Goal: Transaction & Acquisition: Purchase product/service

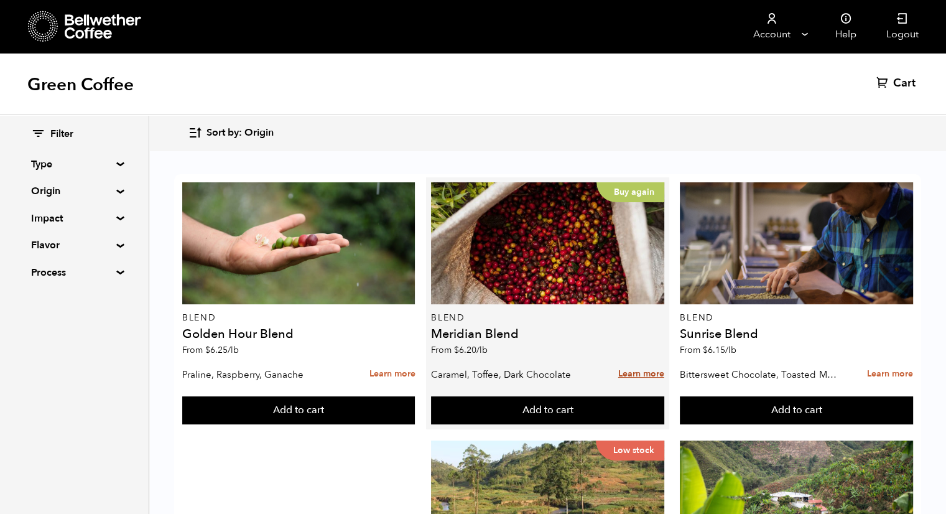
scroll to position [498, 0]
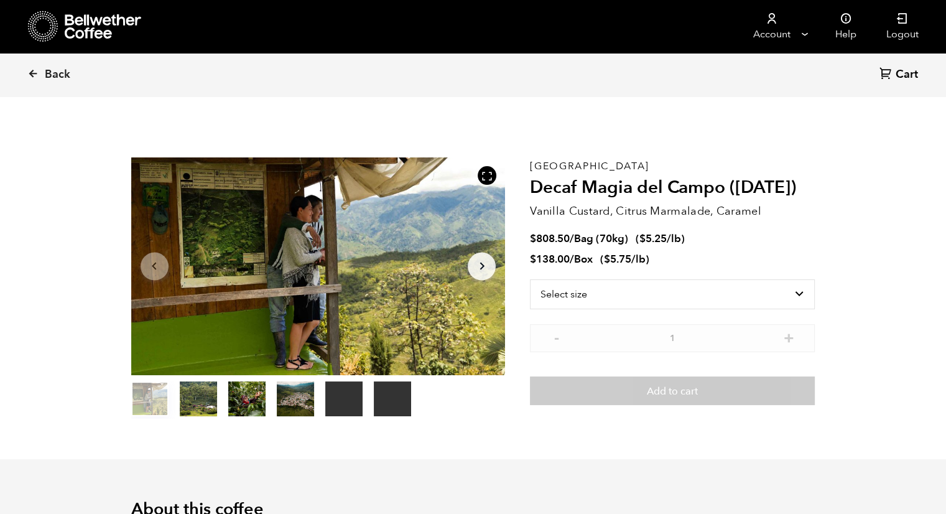
scroll to position [541, 663]
click at [785, 291] on select "Select size Bag (70kg) (154 lbs) Box (24 lbs)" at bounding box center [672, 294] width 285 height 30
select select "box"
click at [530, 279] on select "Select size Bag (70kg) (154 lbs) Box (24 lbs)" at bounding box center [672, 294] width 285 height 30
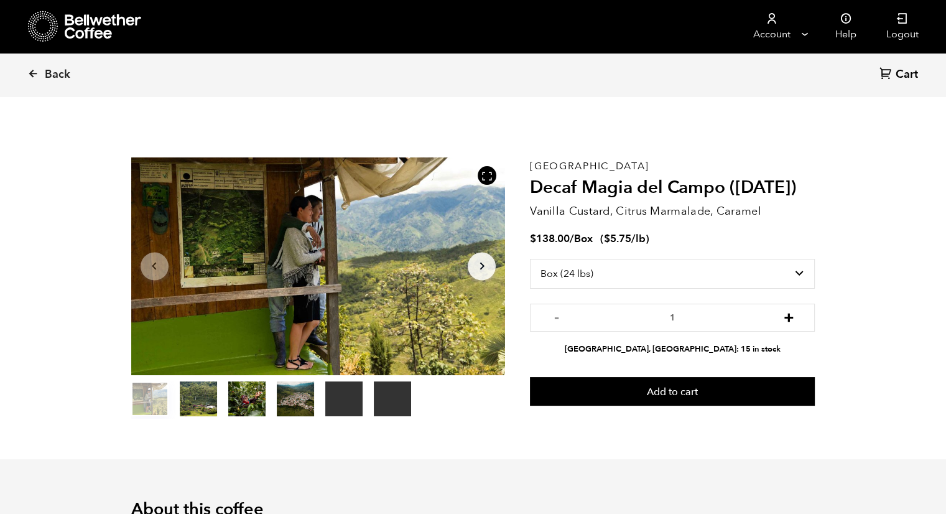
click at [790, 321] on button "+" at bounding box center [789, 316] width 16 height 12
type input "2"
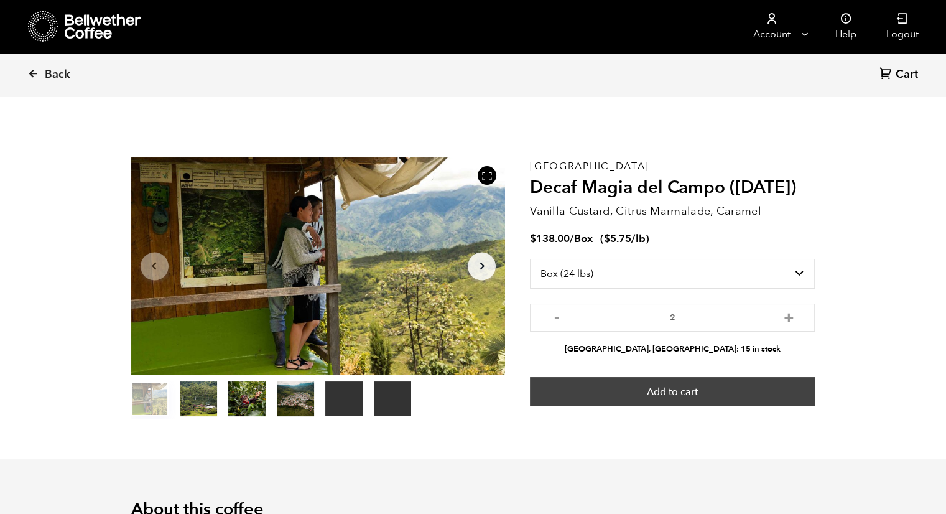
click at [696, 394] on button "Add to cart" at bounding box center [672, 391] width 285 height 29
click at [701, 394] on button "Add to cart" at bounding box center [672, 391] width 285 height 29
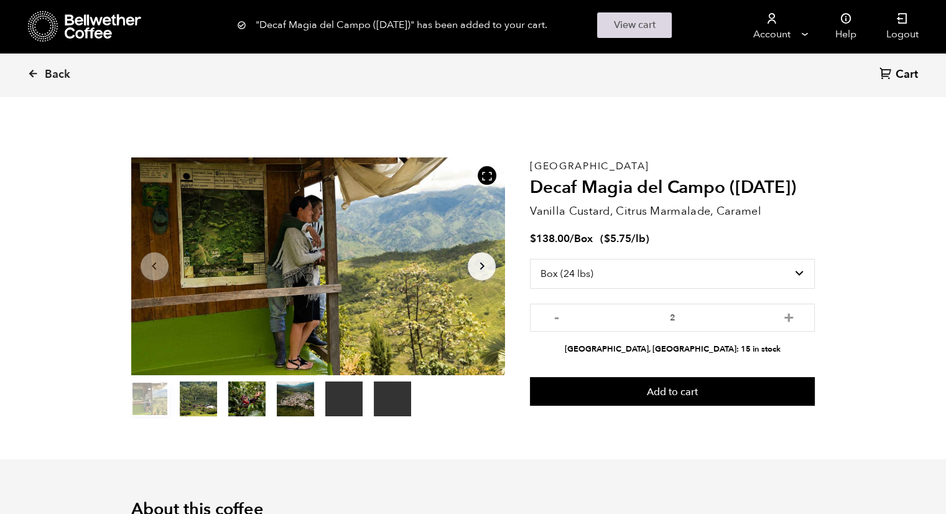
click at [646, 25] on link "View cart" at bounding box center [634, 25] width 75 height 26
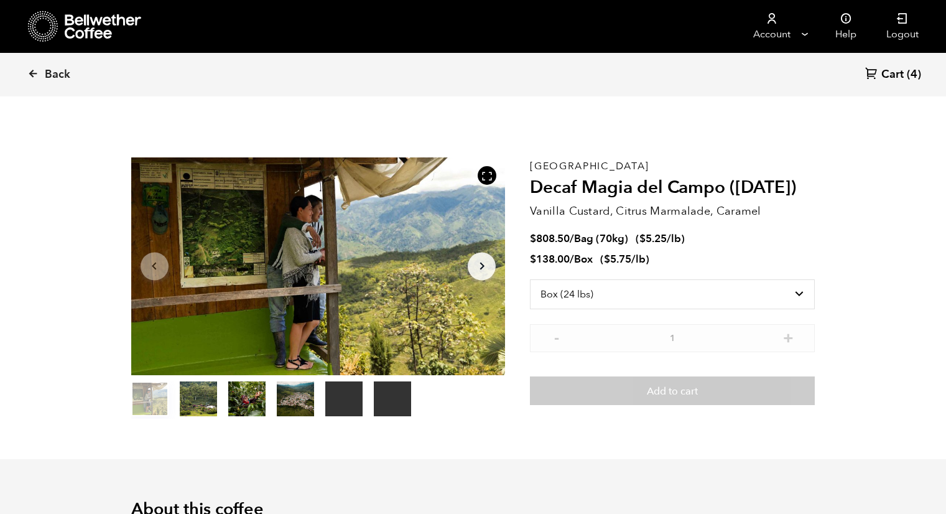
select select "box"
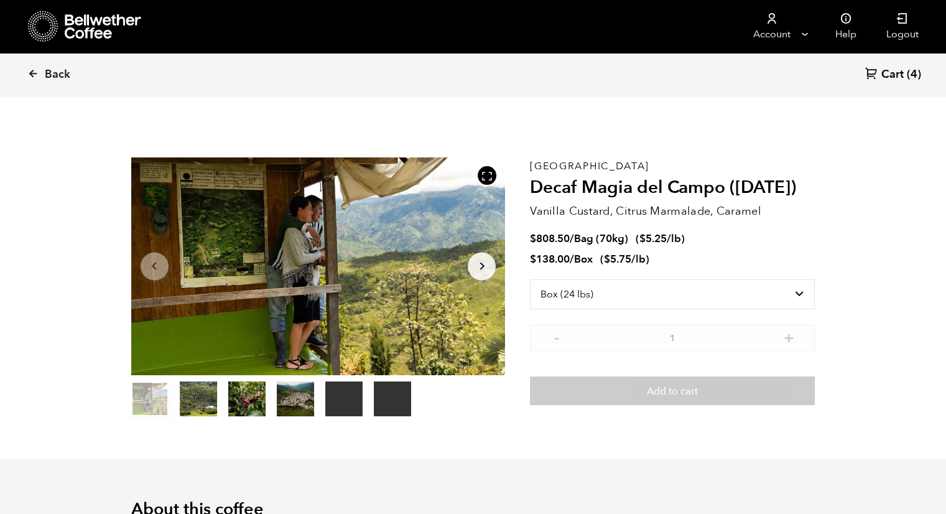
scroll to position [541, 663]
click at [894, 73] on span "Cart" at bounding box center [893, 74] width 22 height 15
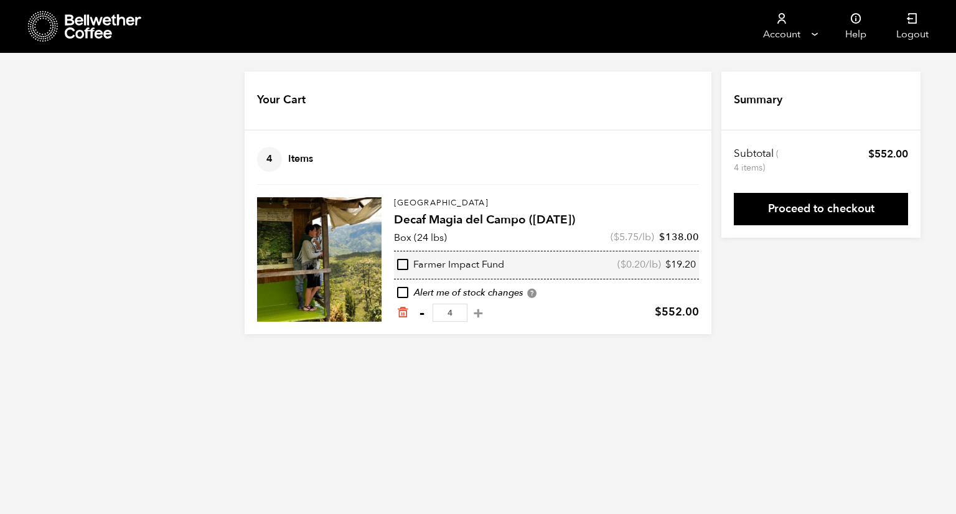
click at [423, 312] on button "-" at bounding box center [422, 313] width 16 height 12
type input "3"
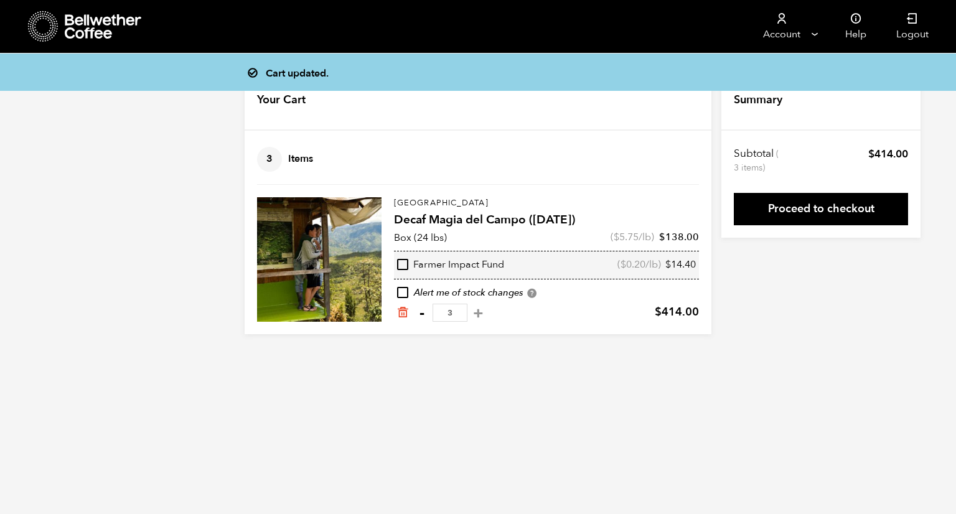
click at [426, 310] on button "-" at bounding box center [422, 313] width 16 height 12
type input "2"
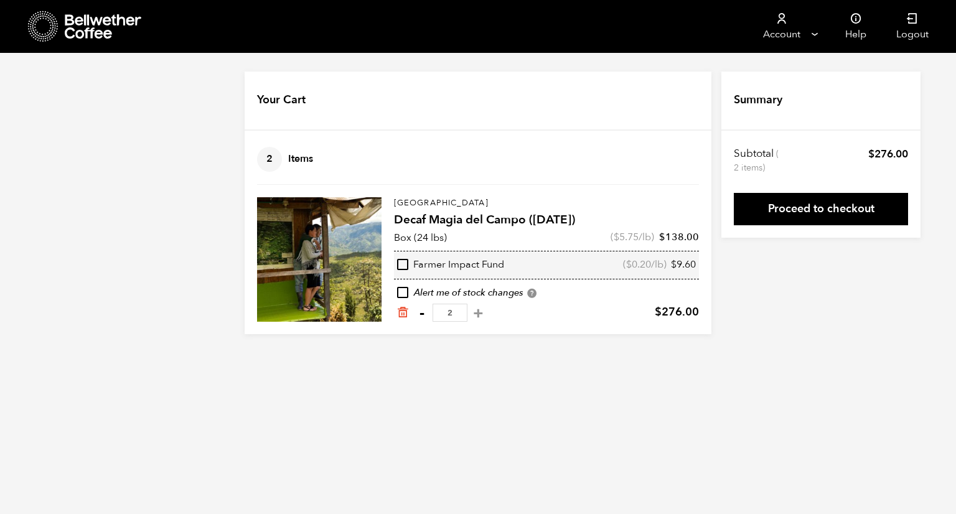
click at [422, 314] on button "-" at bounding box center [422, 313] width 16 height 12
type input "1"
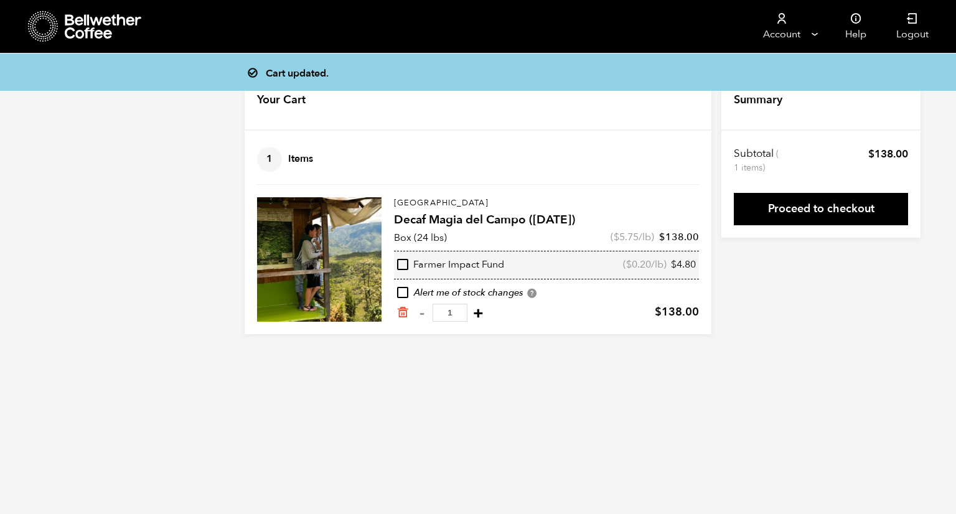
click at [486, 314] on button "+" at bounding box center [478, 313] width 16 height 12
type input "2"
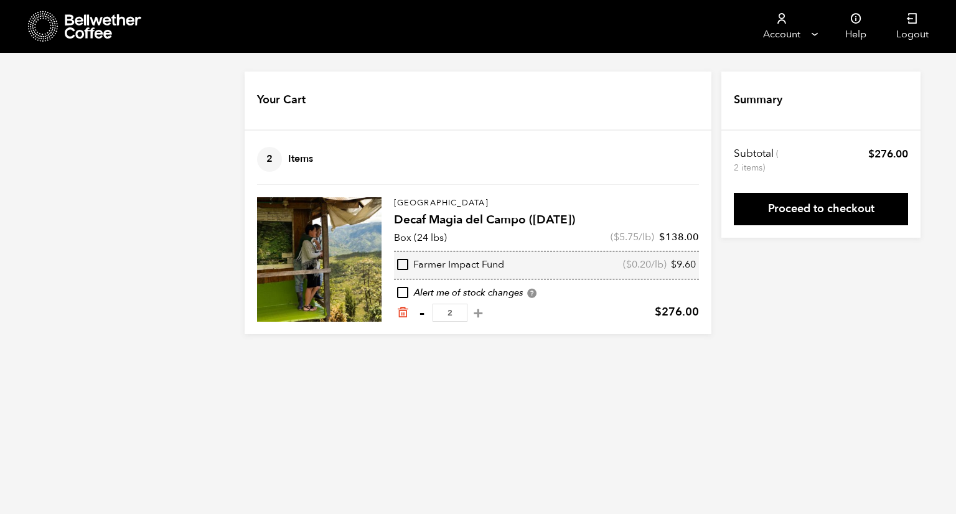
click at [420, 313] on button "-" at bounding box center [422, 313] width 16 height 12
type input "1"
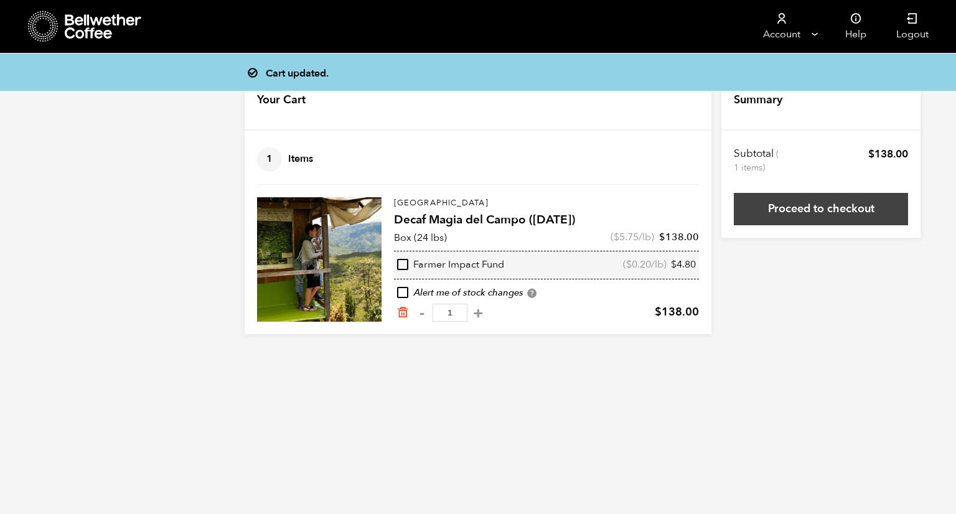
click at [796, 216] on link "Proceed to checkout" at bounding box center [821, 209] width 174 height 32
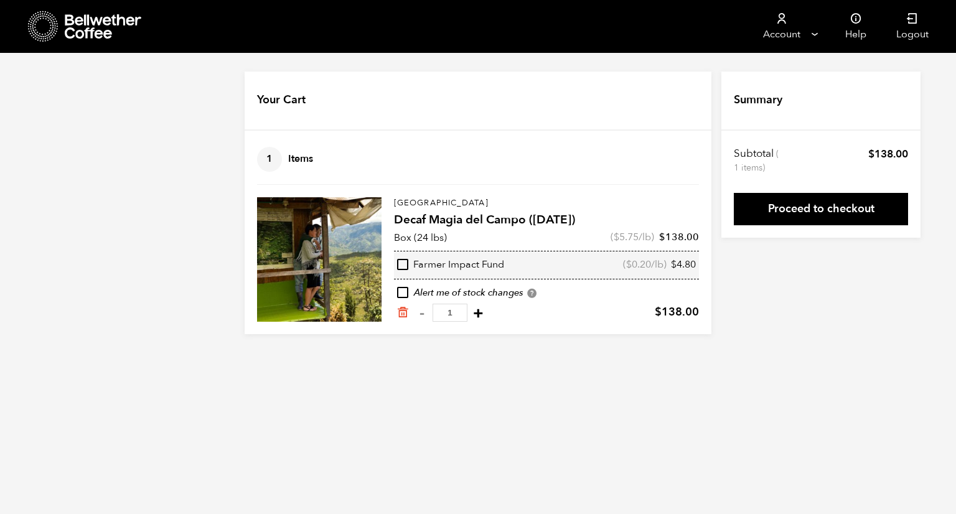
click at [485, 314] on button "+" at bounding box center [478, 313] width 16 height 12
type input "2"
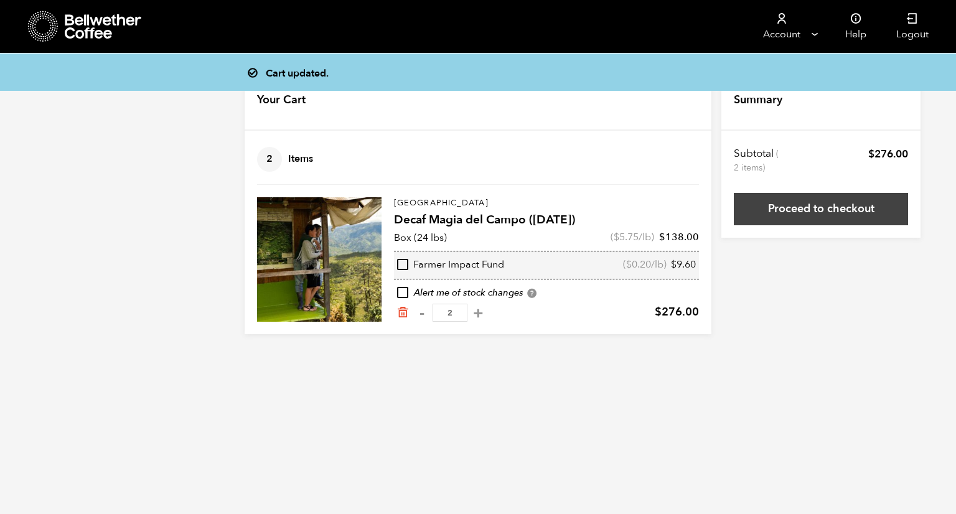
click at [829, 212] on link "Proceed to checkout" at bounding box center [821, 209] width 174 height 32
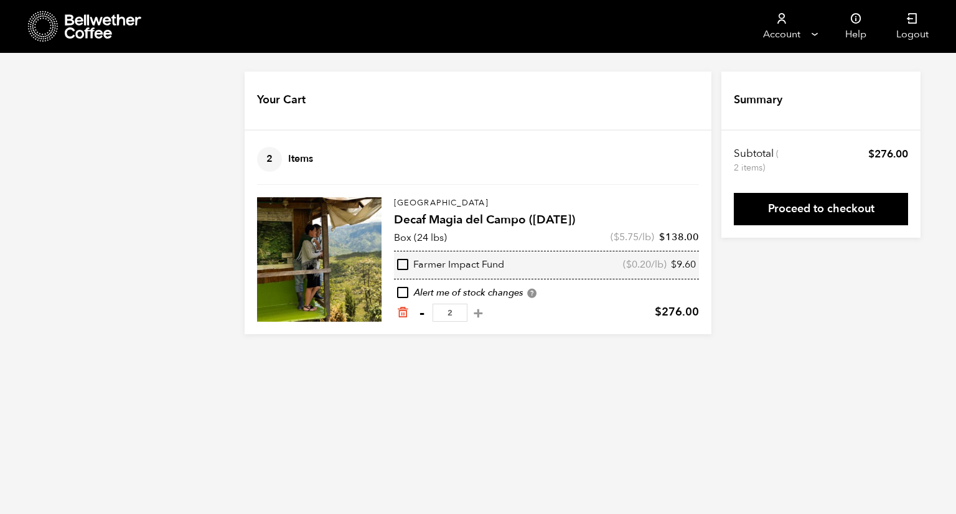
click at [421, 316] on button "-" at bounding box center [422, 313] width 16 height 12
type input "1"
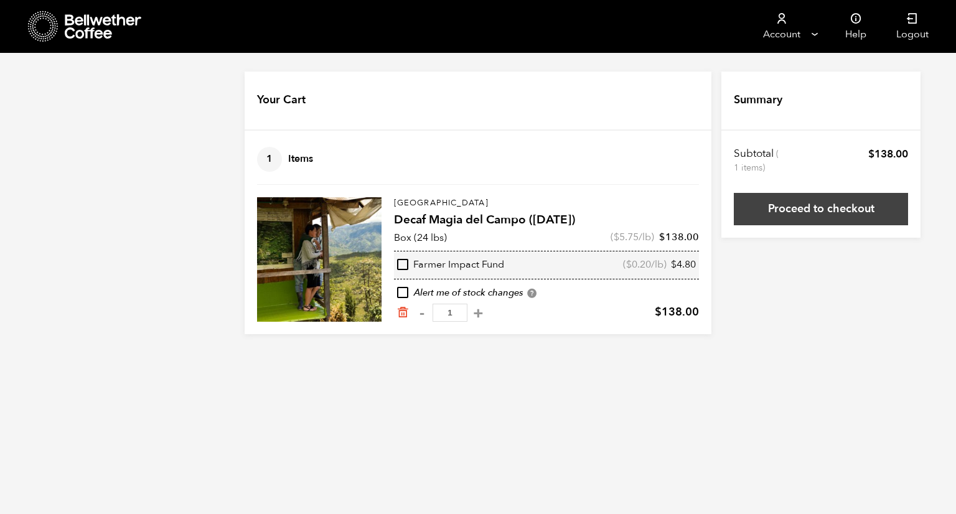
click at [829, 214] on link "Proceed to checkout" at bounding box center [821, 209] width 174 height 32
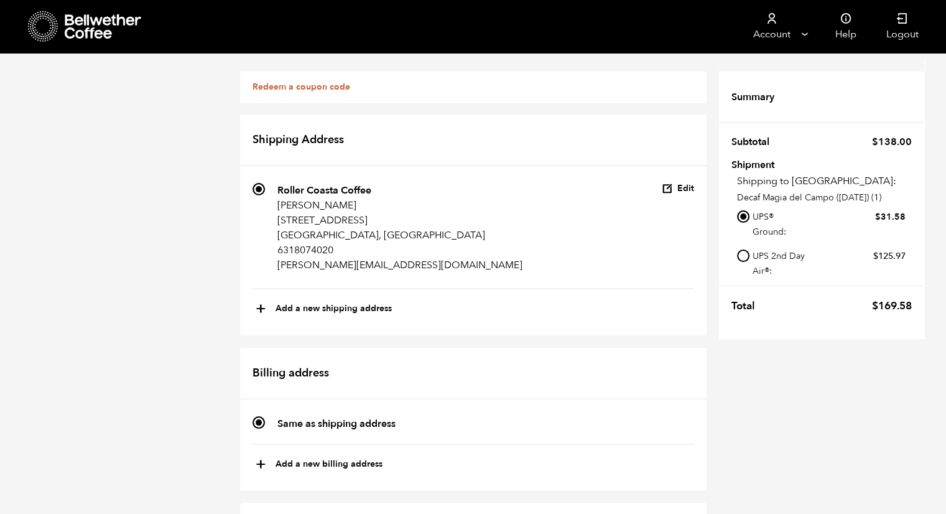
scroll to position [311, 0]
radio input "true"
click at [291, 466] on button "+ Add a new billing address" at bounding box center [319, 464] width 127 height 21
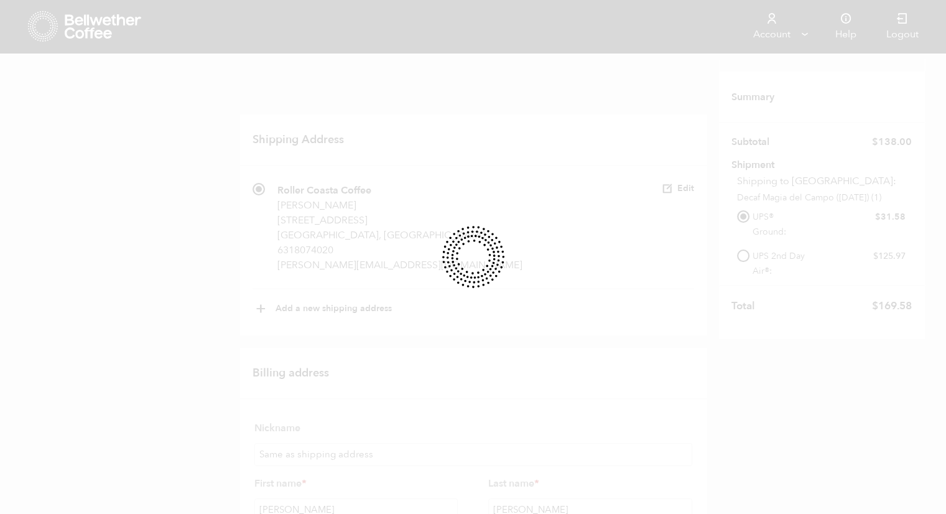
select select
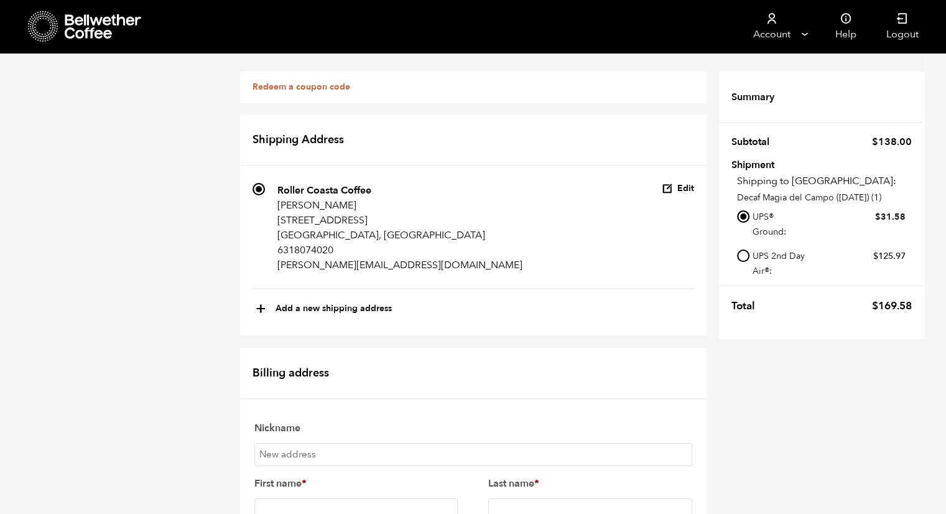
scroll to position [62, 0]
click at [294, 443] on input "Nickname" at bounding box center [473, 454] width 438 height 23
type input "Roller Coasta Coffee"
click at [304, 498] on input "First name *" at bounding box center [356, 509] width 204 height 23
type input "Joseph"
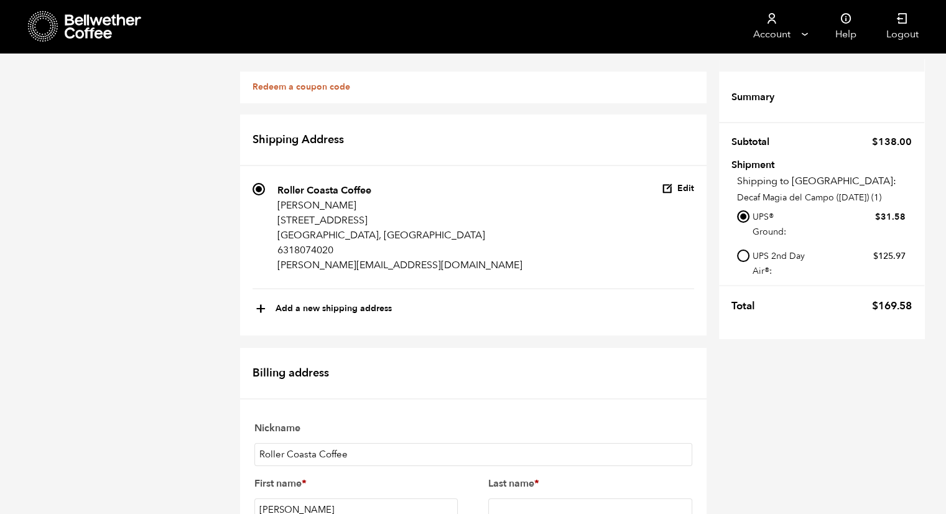
type input "7-208"
select select "NY"
click at [539, 498] on input "Last name *" at bounding box center [590, 509] width 204 height 23
type input "Lago"
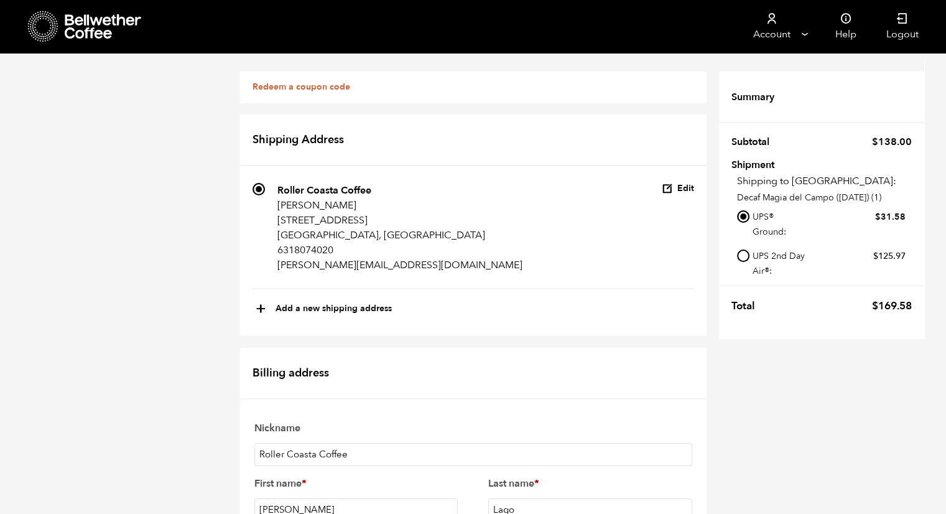
type input "Roller Coasta Coffee"
type input "769 Horseblock Rd"
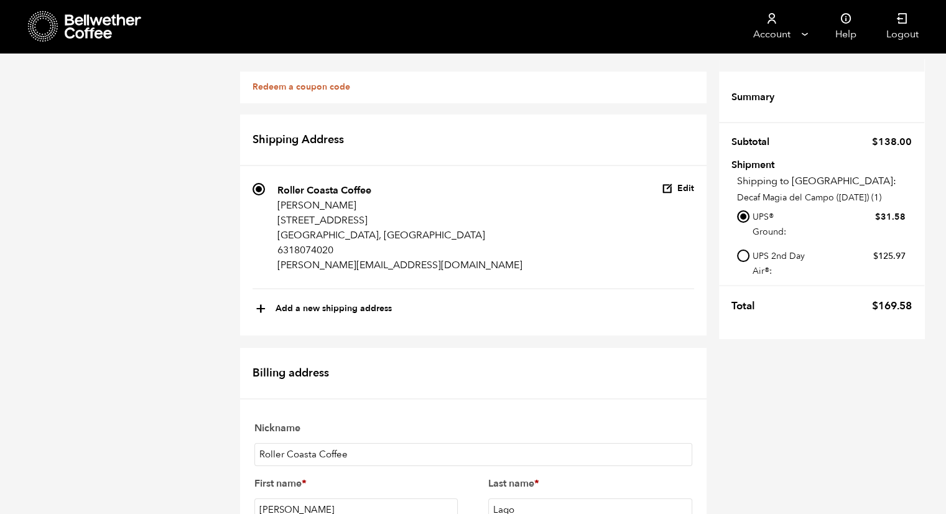
type input "7"
type input "Farmingville"
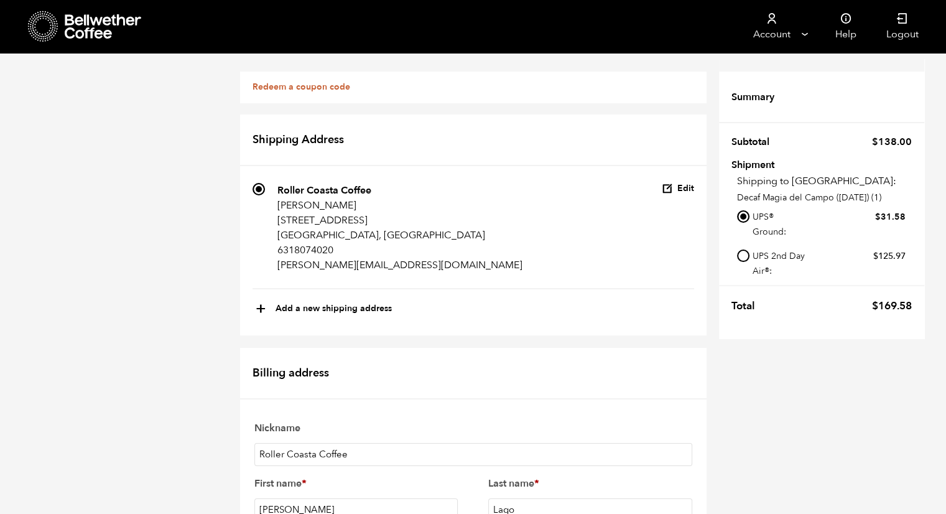
type input "7"
type input "11738"
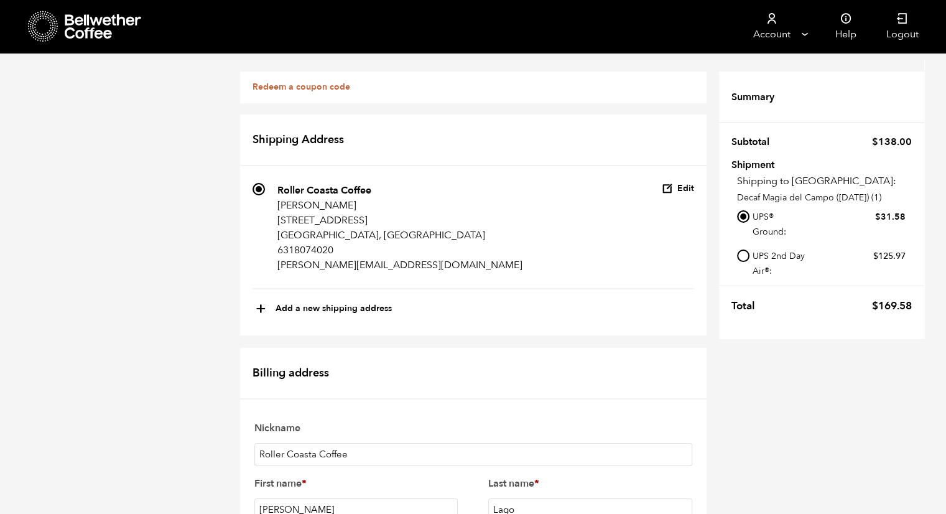
type input "6312048273"
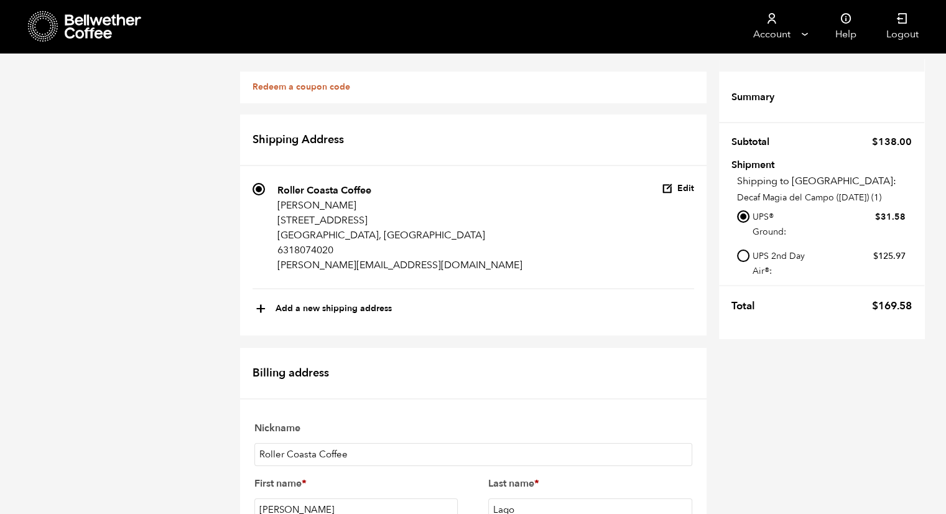
type input "i"
type input "Joe@rollercoastacoffee.com"
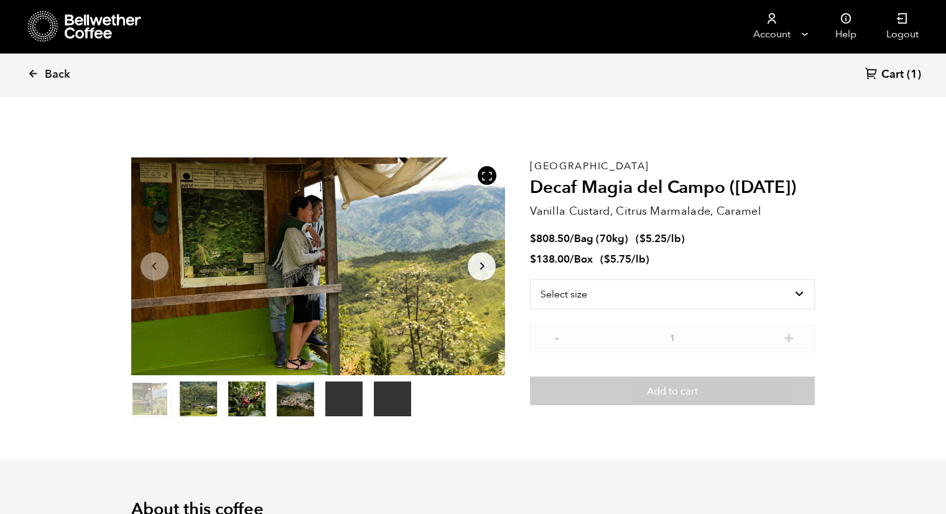
scroll to position [541, 663]
